Goal: Find specific page/section: Find specific page/section

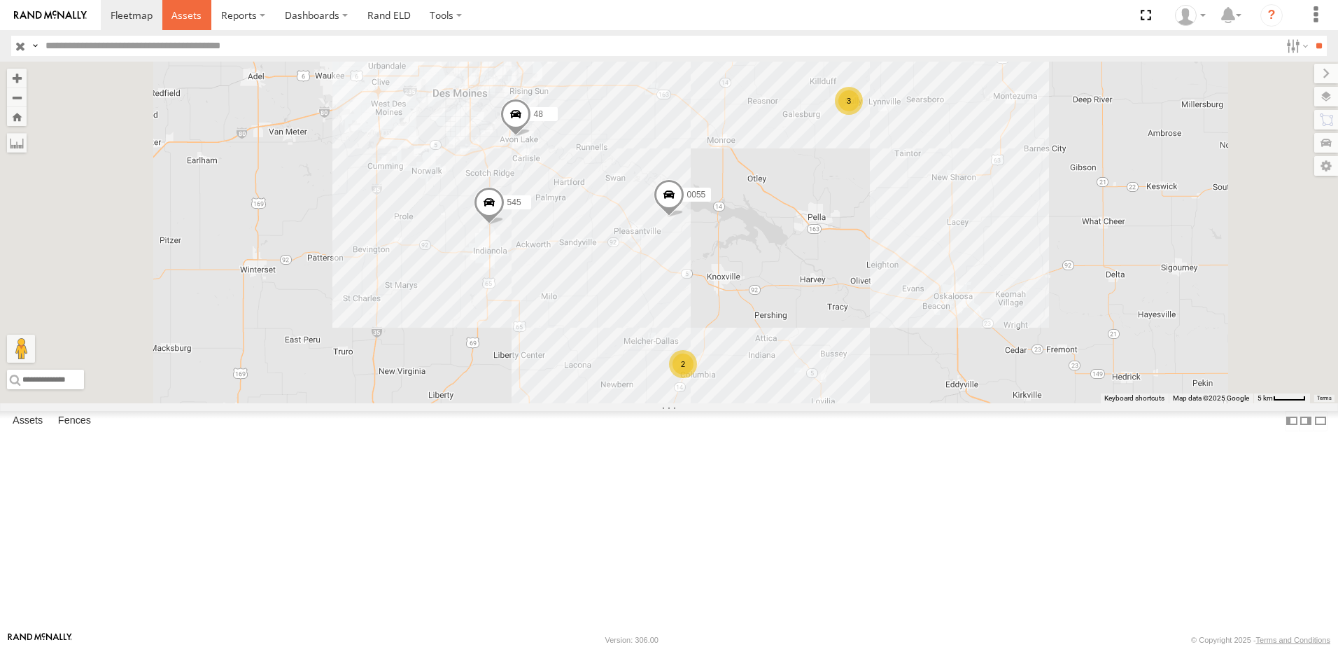
click at [180, 8] on link at bounding box center [187, 15] width 50 height 30
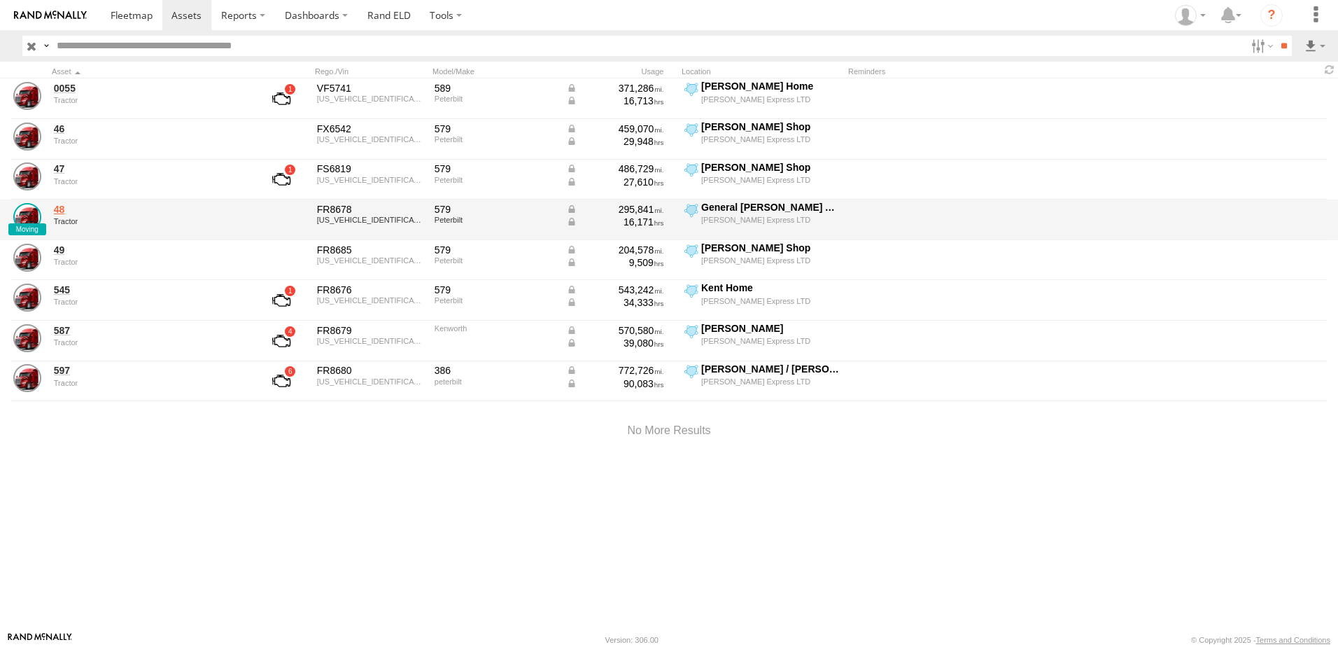
click at [64, 212] on link "48" at bounding box center [150, 209] width 192 height 13
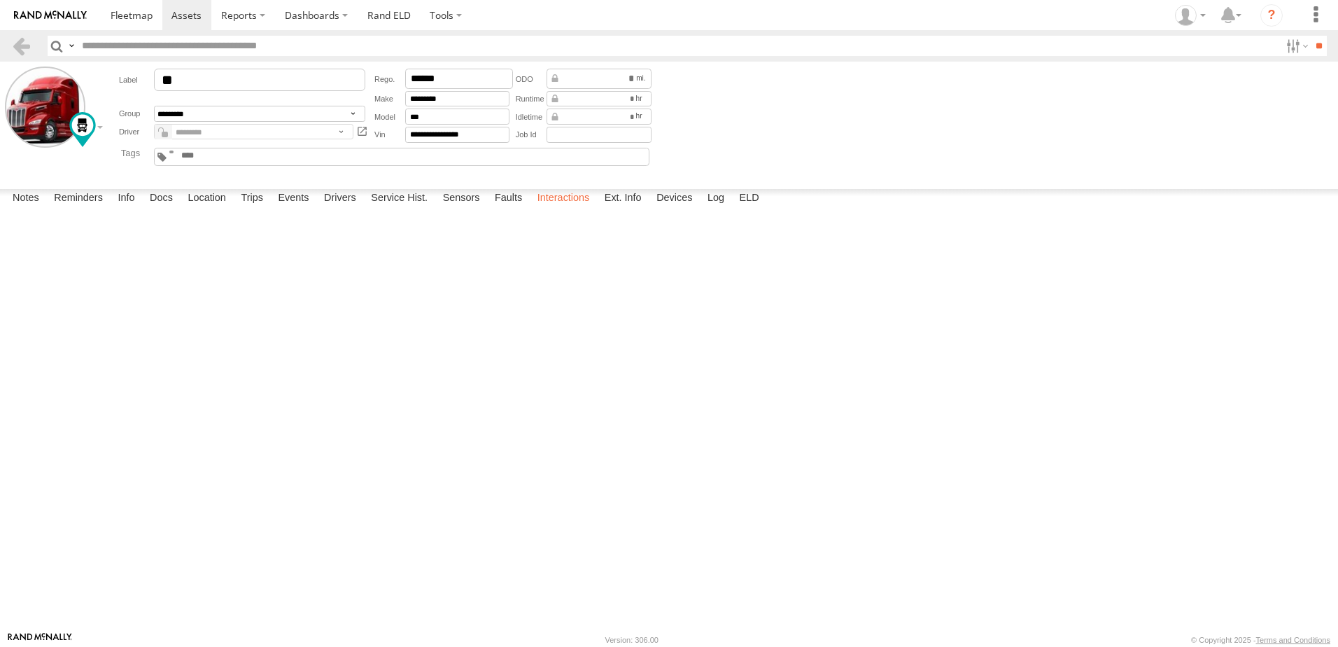
click at [565, 209] on label "Interactions" at bounding box center [564, 199] width 66 height 20
click at [552, 209] on label "Interactions" at bounding box center [564, 199] width 66 height 20
click at [298, 209] on label "Events" at bounding box center [293, 199] width 45 height 20
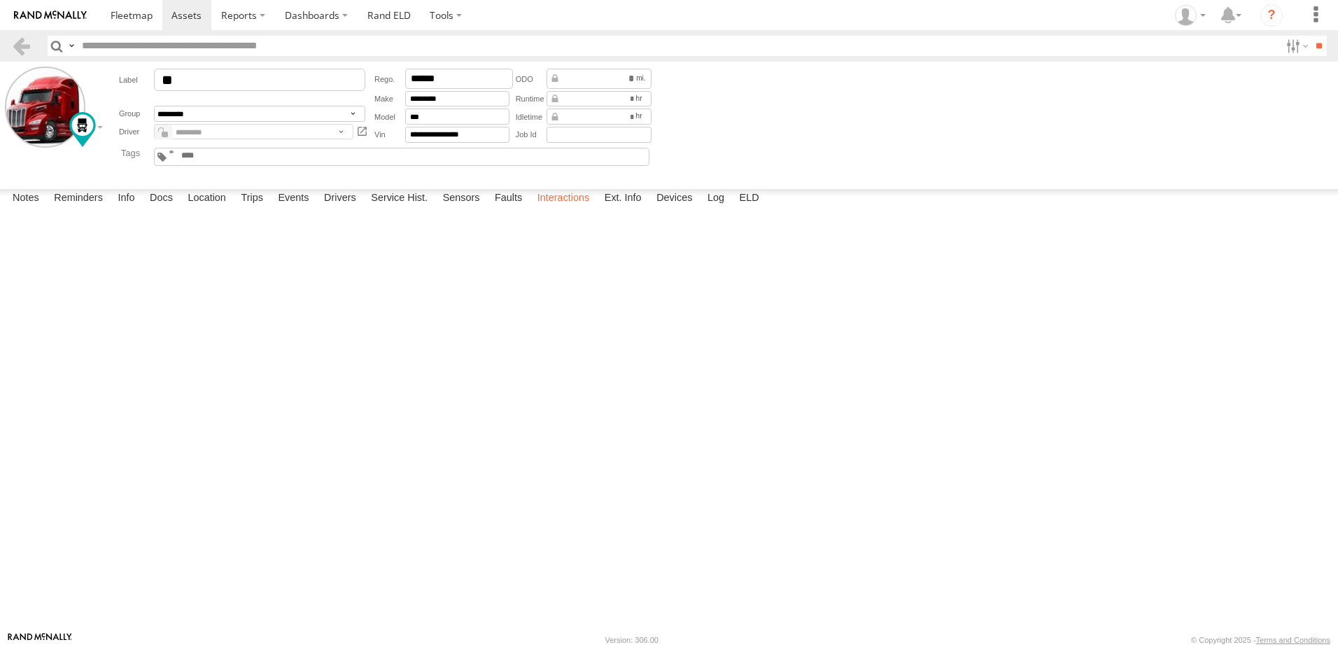
click at [556, 209] on label "Interactions" at bounding box center [564, 199] width 66 height 20
click at [298, 209] on label "Events" at bounding box center [293, 199] width 45 height 20
click at [555, 209] on label "Interactions" at bounding box center [564, 199] width 66 height 20
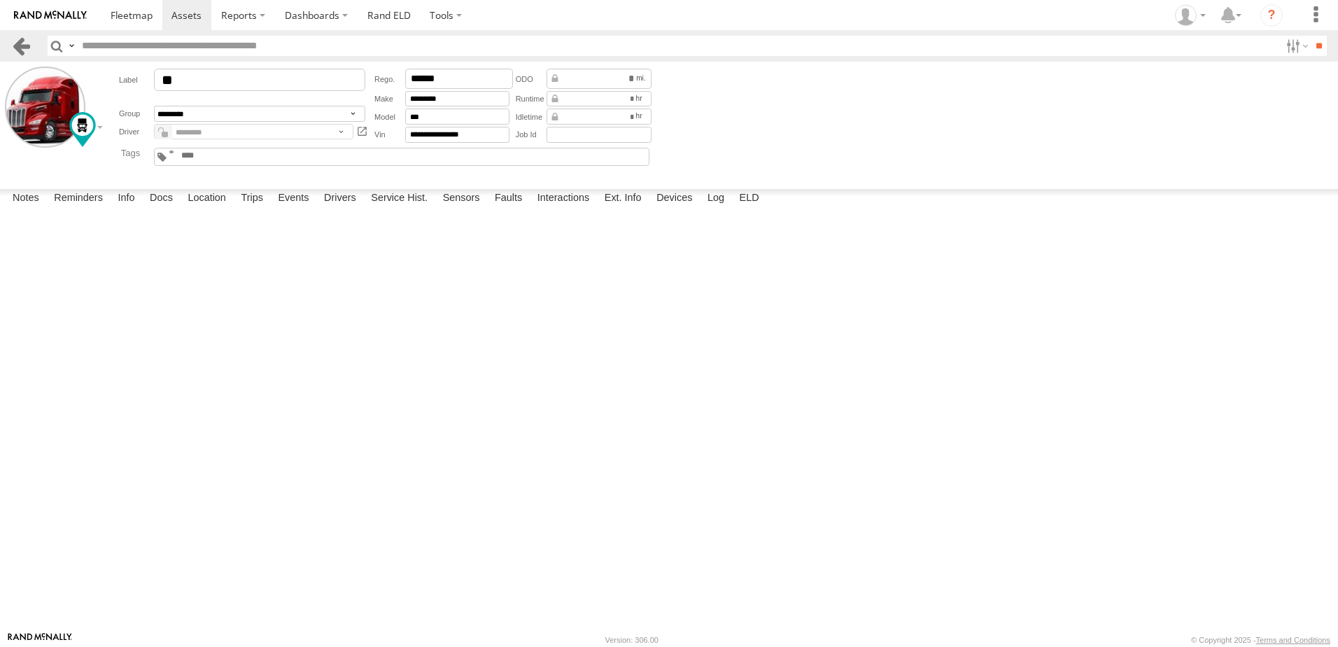
click at [24, 41] on link at bounding box center [21, 46] width 20 height 20
